Goal: Task Accomplishment & Management: Manage account settings

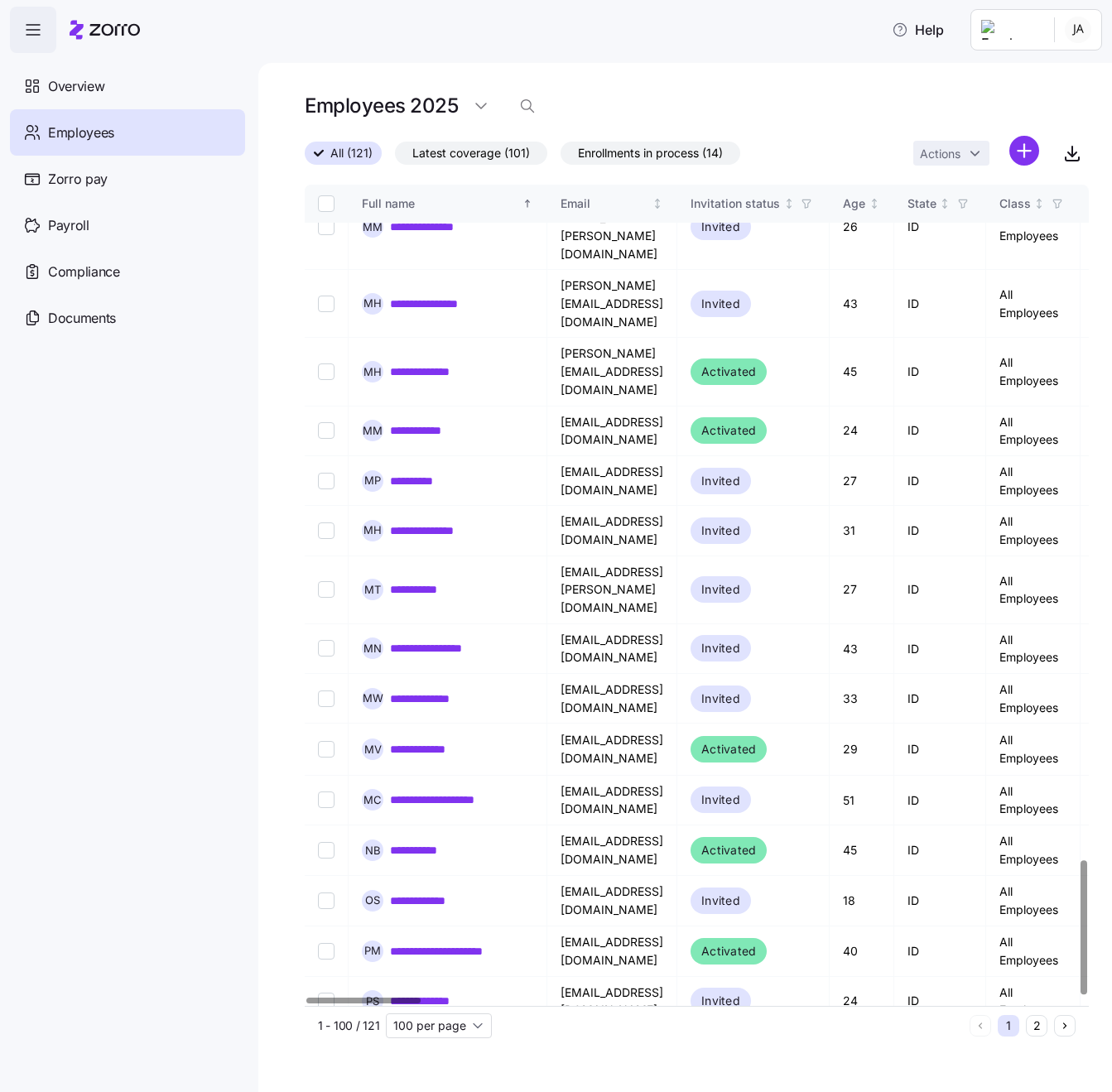
scroll to position [4137, 0]
click at [1039, 1024] on button "2" at bounding box center [1036, 1026] width 22 height 22
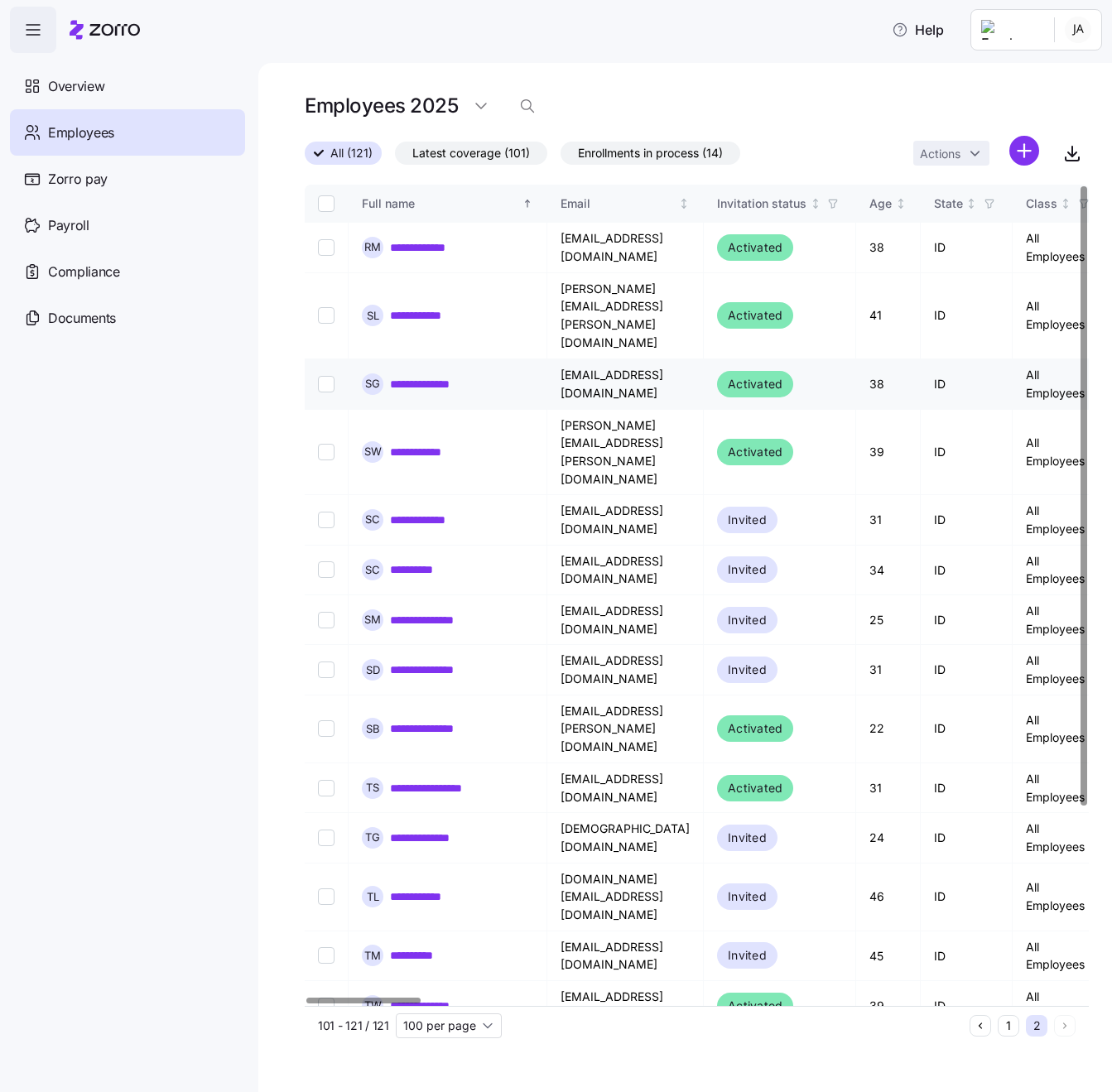
click at [329, 376] on input "Select record 3" at bounding box center [325, 384] width 17 height 17
checkbox input "true"
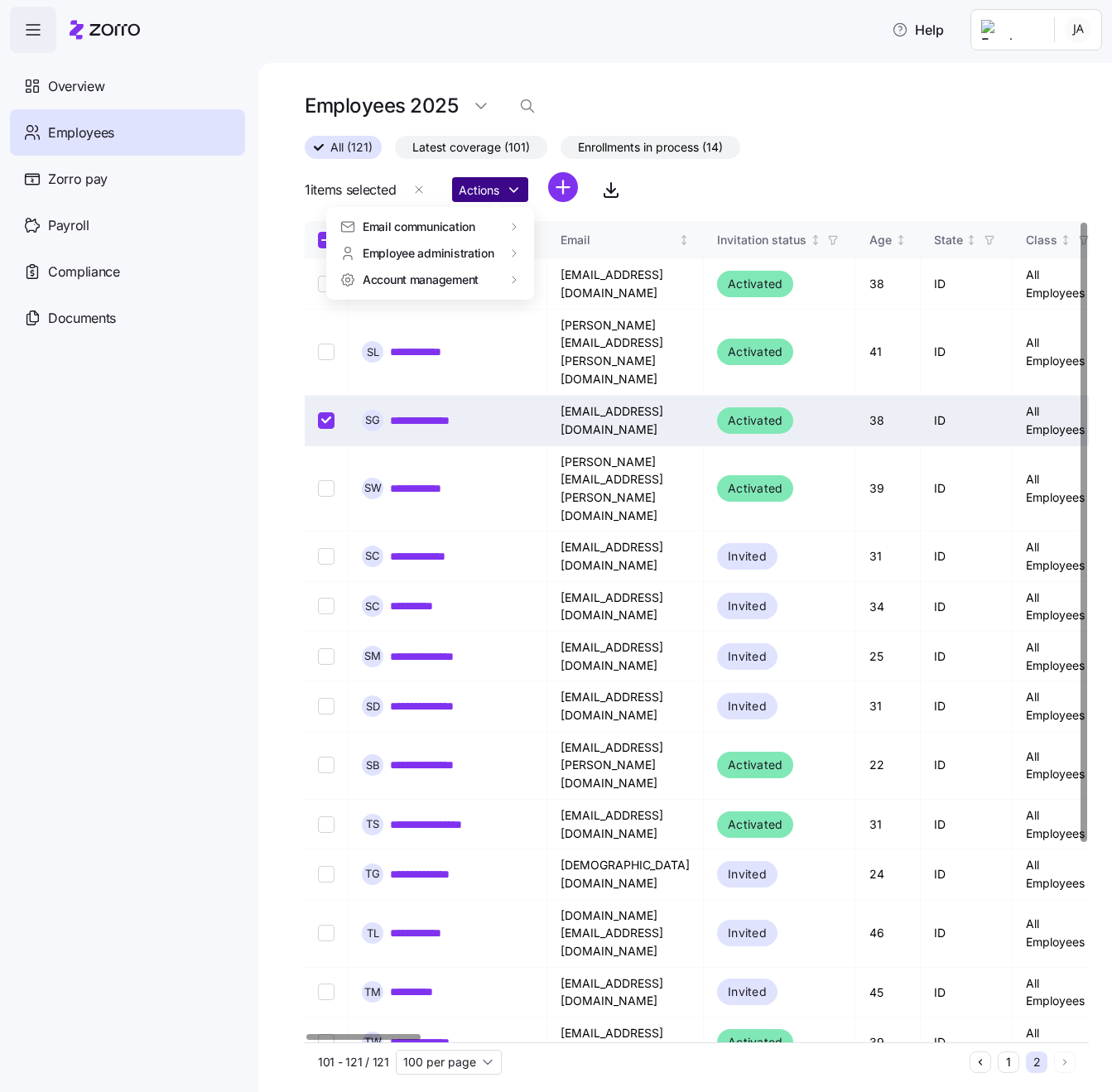
click at [503, 193] on html "**********" at bounding box center [556, 541] width 1112 height 1082
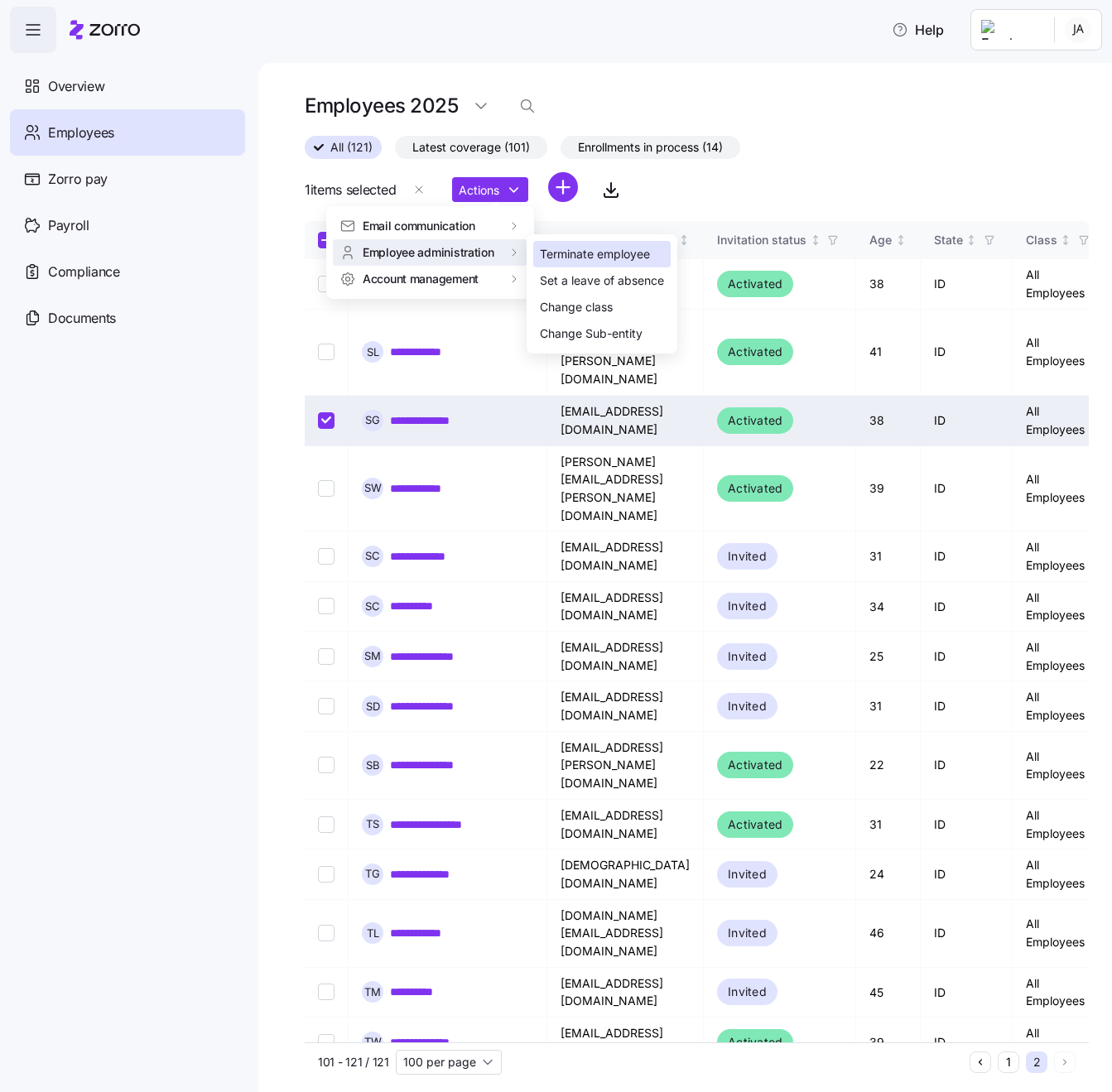
click at [570, 258] on div "Terminate employee" at bounding box center [595, 254] width 110 height 18
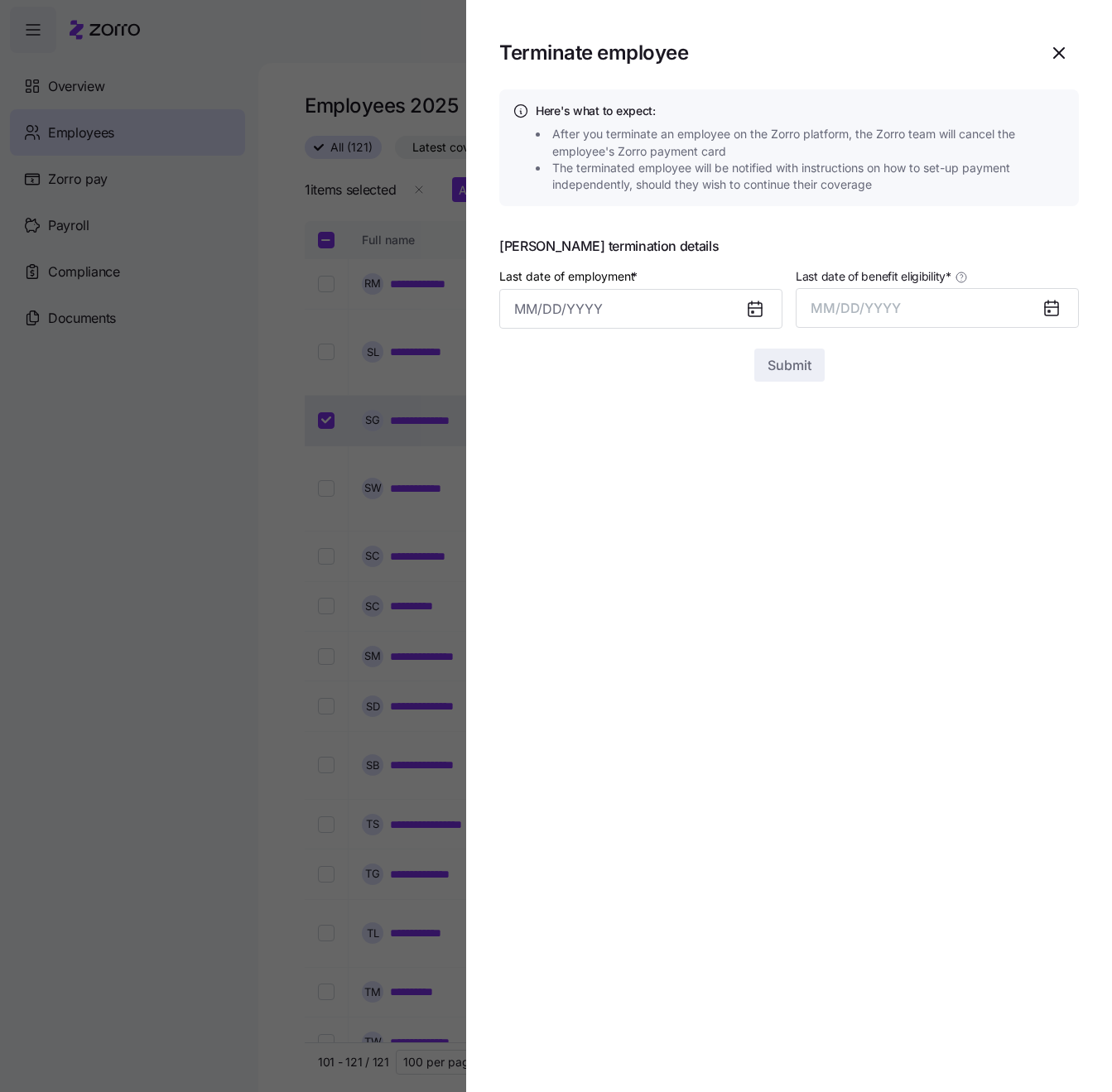
click at [758, 314] on icon at bounding box center [754, 309] width 13 height 13
click at [604, 303] on input "Last date of employment *" at bounding box center [641, 308] width 283 height 39
drag, startPoint x: 537, startPoint y: 449, endPoint x: 694, endPoint y: 399, distance: 164.8
click at [537, 448] on button "1" at bounding box center [534, 443] width 39 height 39
type input "[DATE]"
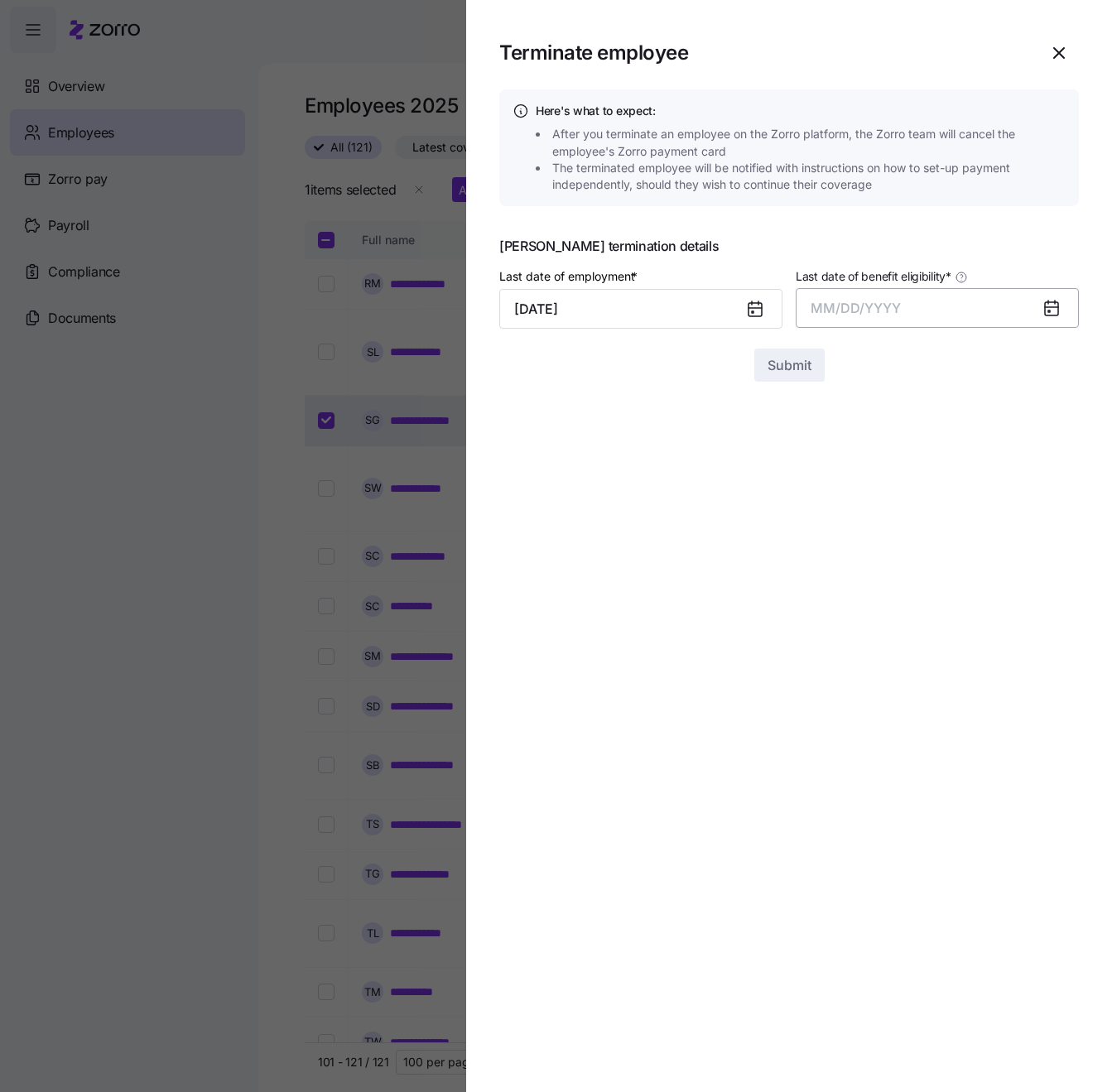
click at [933, 307] on button "MM/DD/YYYY" at bounding box center [937, 307] width 283 height 39
click at [1049, 492] on button "Sep" at bounding box center [1046, 492] width 94 height 39
click at [801, 368] on span "Submit" at bounding box center [789, 365] width 44 height 20
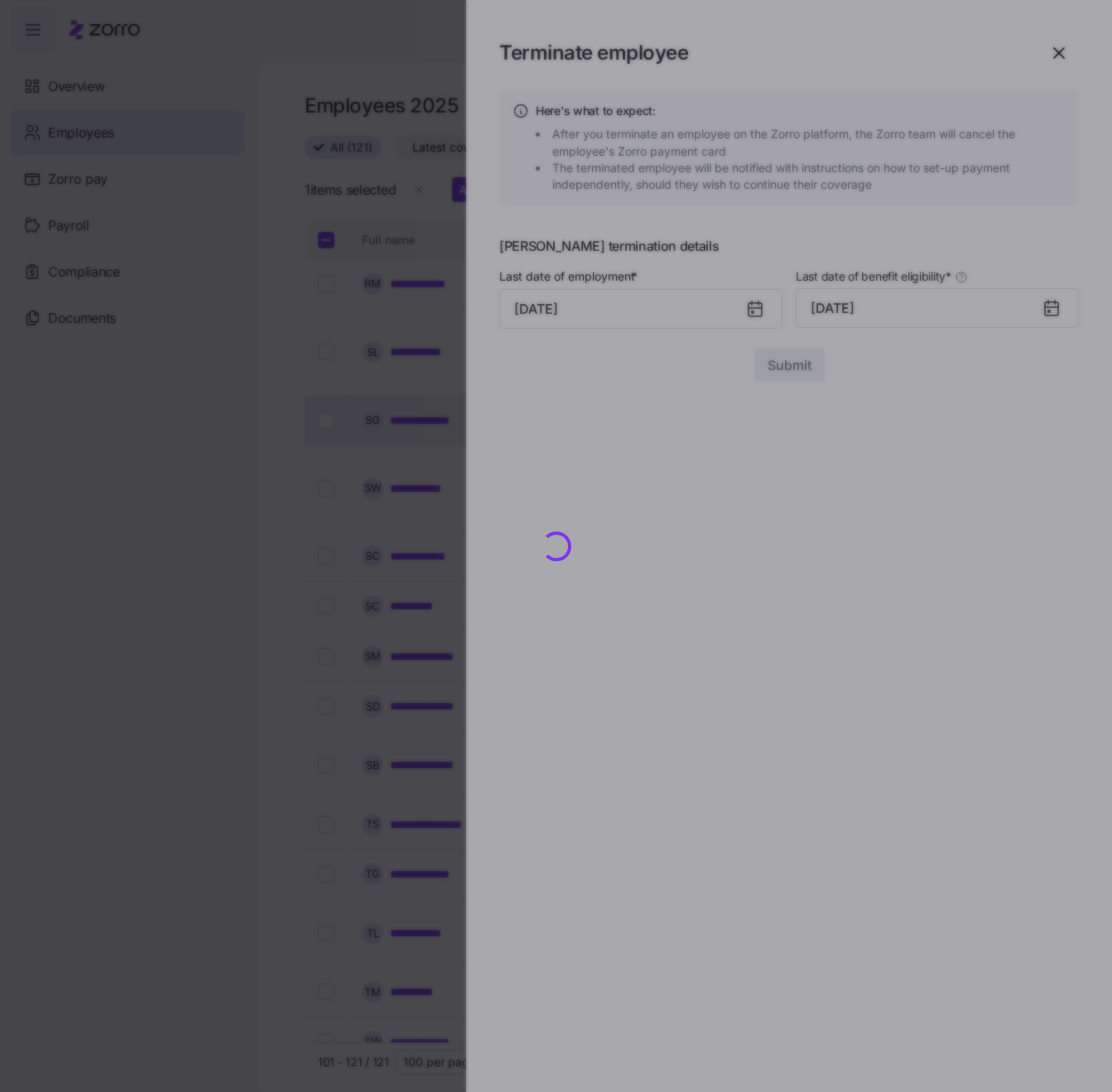
checkbox input "false"
